Goal: Find contact information: Find contact information

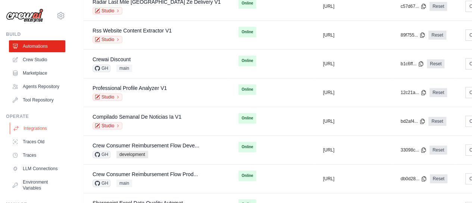
scroll to position [84, 0]
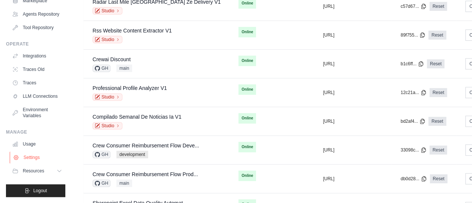
click at [37, 157] on link "Settings" at bounding box center [38, 158] width 56 height 12
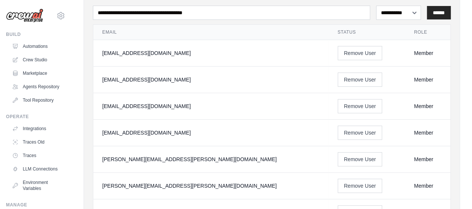
scroll to position [75, 0]
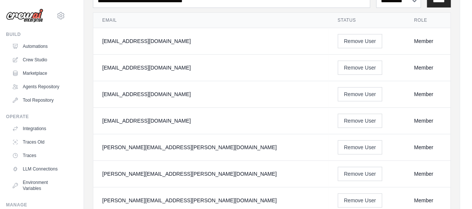
drag, startPoint x: 102, startPoint y: 40, endPoint x: 190, endPoint y: 42, distance: 87.4
click at [190, 42] on div "[EMAIL_ADDRESS][DOMAIN_NAME]" at bounding box center [211, 40] width 218 height 7
copy div "[EMAIL_ADDRESS][DOMAIN_NAME]"
drag, startPoint x: 102, startPoint y: 69, endPoint x: 164, endPoint y: 68, distance: 62.0
click at [164, 68] on div "[EMAIL_ADDRESS][DOMAIN_NAME]" at bounding box center [211, 67] width 218 height 7
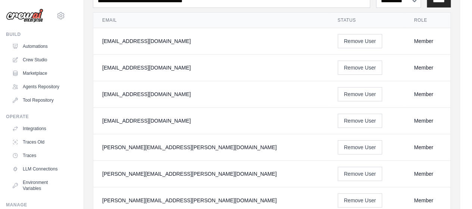
copy div "[EMAIL_ADDRESS][DOMAIN_NAME]"
drag, startPoint x: 100, startPoint y: 93, endPoint x: 164, endPoint y: 97, distance: 64.3
click at [164, 97] on td "[EMAIL_ADDRESS][DOMAIN_NAME]" at bounding box center [211, 94] width 236 height 26
copy div "[EMAIL_ADDRESS][DOMAIN_NAME]"
drag, startPoint x: 166, startPoint y: 119, endPoint x: 103, endPoint y: 112, distance: 64.2
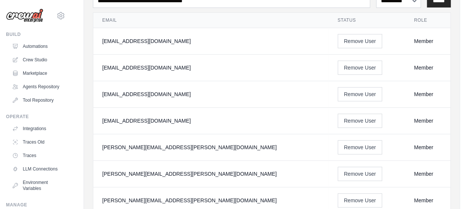
click at [103, 112] on td "[EMAIL_ADDRESS][DOMAIN_NAME]" at bounding box center [211, 120] width 236 height 26
copy div "[EMAIL_ADDRESS][DOMAIN_NAME]"
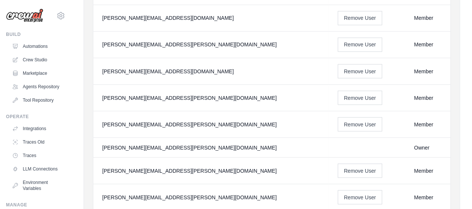
scroll to position [657, 0]
drag, startPoint x: 101, startPoint y: 136, endPoint x: 171, endPoint y: 140, distance: 70.7
click at [171, 140] on td "[PERSON_NAME][EMAIL_ADDRESS][PERSON_NAME][DOMAIN_NAME]" at bounding box center [211, 147] width 236 height 20
copy div "[PERSON_NAME][EMAIL_ADDRESS][PERSON_NAME][DOMAIN_NAME]"
click at [344, 137] on td at bounding box center [367, 147] width 77 height 20
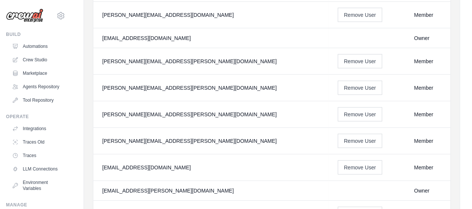
scroll to position [881, 0]
